Goal: Information Seeking & Learning: Check status

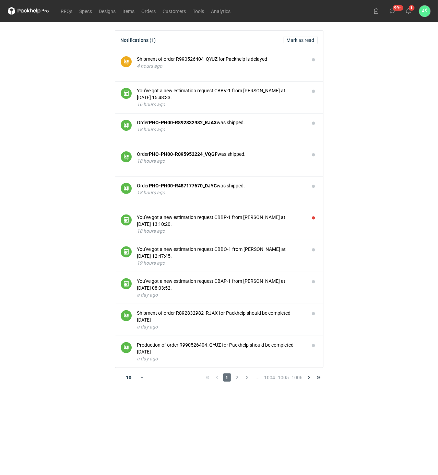
drag, startPoint x: 354, startPoint y: 110, endPoint x: 351, endPoint y: 113, distance: 4.1
click at [354, 110] on main "Notifications (1) [PERSON_NAME] as read Shipment of order R990526404_QYUZ for P…" at bounding box center [219, 248] width 428 height 453
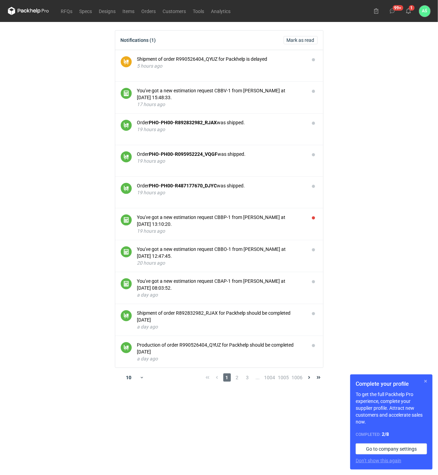
drag, startPoint x: 429, startPoint y: 381, endPoint x: 429, endPoint y: 364, distance: 16.8
click at [429, 381] on button "button" at bounding box center [426, 381] width 8 height 8
